Goal: Task Accomplishment & Management: Manage account settings

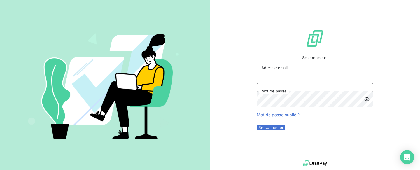
click at [323, 79] on input "Adresse email" at bounding box center [315, 76] width 117 height 16
type input "contact@agence-granger.fr"
click at [285, 130] on button "Se connecter" at bounding box center [271, 127] width 29 height 5
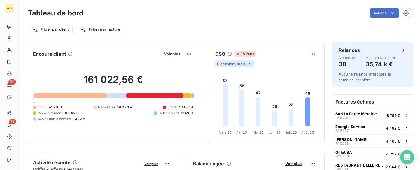
click at [250, 64] on icon at bounding box center [250, 63] width 2 height 1
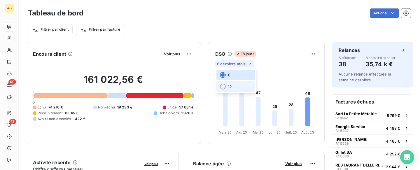
click at [225, 86] on div at bounding box center [223, 87] width 6 height 6
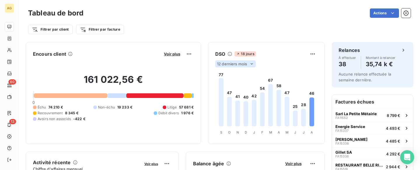
click at [252, 65] on icon at bounding box center [252, 64] width 5 height 5
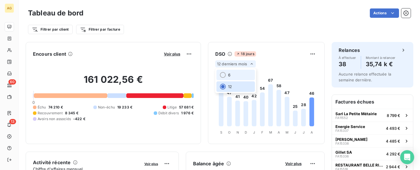
click at [224, 72] on li "6" at bounding box center [236, 75] width 39 height 11
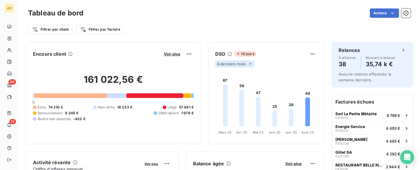
click at [221, 63] on span "6 derniers mois" at bounding box center [231, 64] width 29 height 5
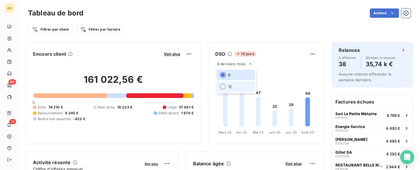
click at [224, 86] on div at bounding box center [223, 87] width 6 height 6
